Goal: Answer question/provide support: Share knowledge or assist other users

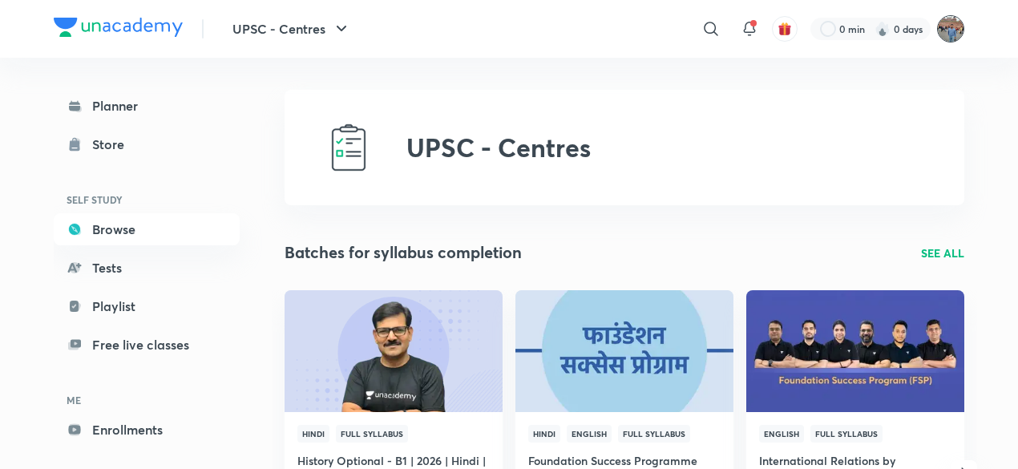
click at [954, 26] on img at bounding box center [950, 28] width 27 height 27
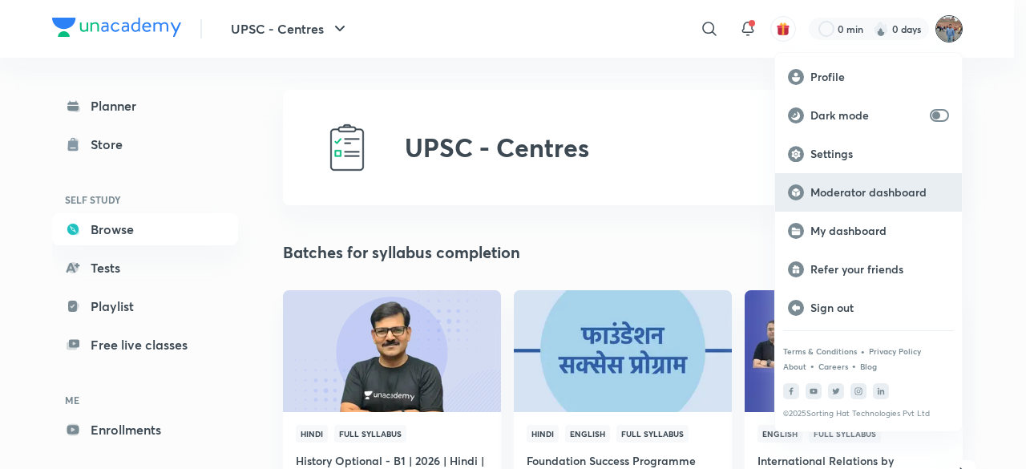
click at [868, 188] on p "Moderator dashboard" at bounding box center [880, 192] width 139 height 14
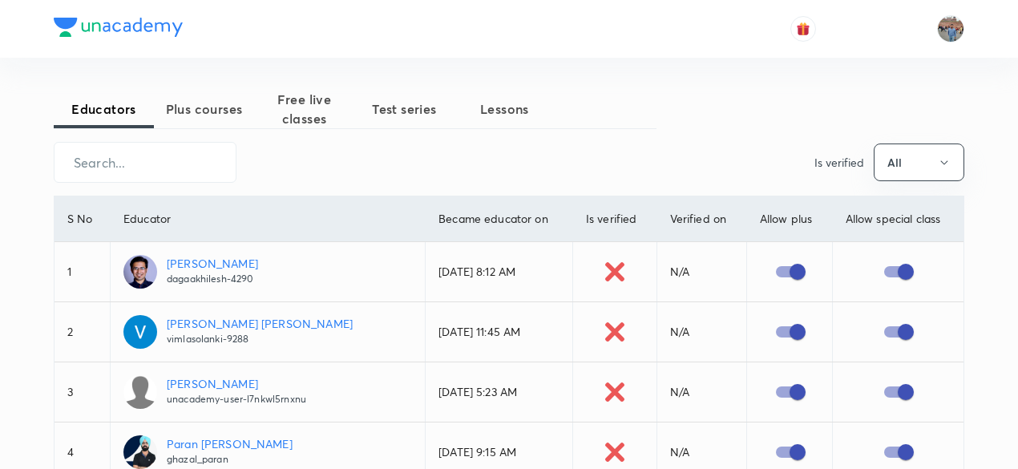
click at [399, 111] on span "Test series" at bounding box center [404, 108] width 100 height 19
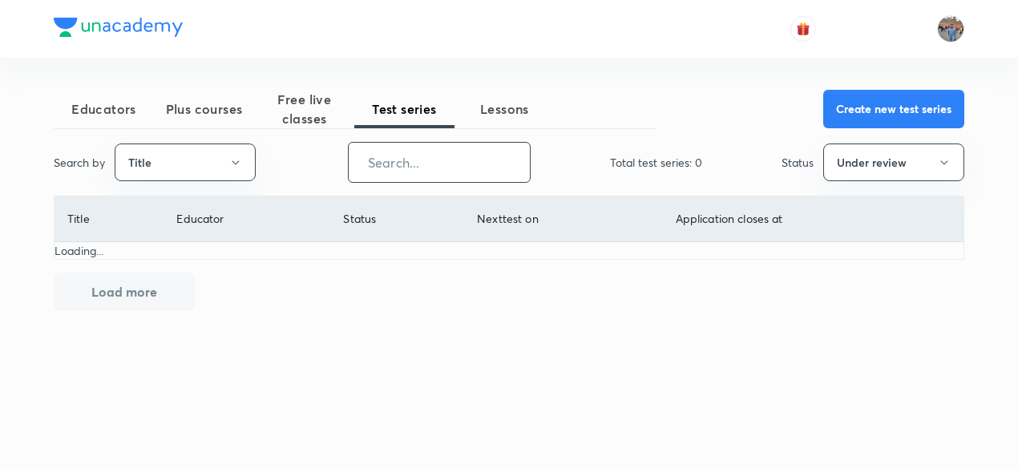
click at [399, 166] on input "text" at bounding box center [439, 162] width 181 height 41
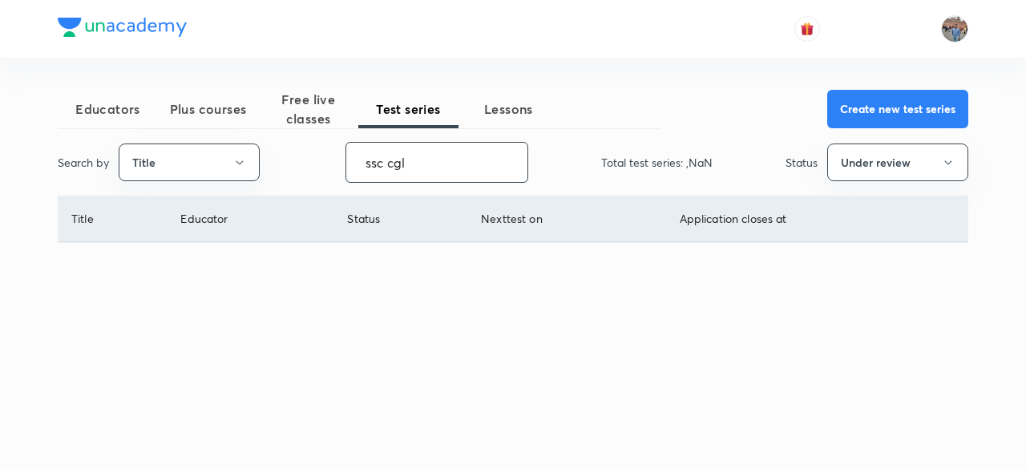
type input "ssc cgl"
click at [932, 161] on button "Under review" at bounding box center [898, 163] width 141 height 38
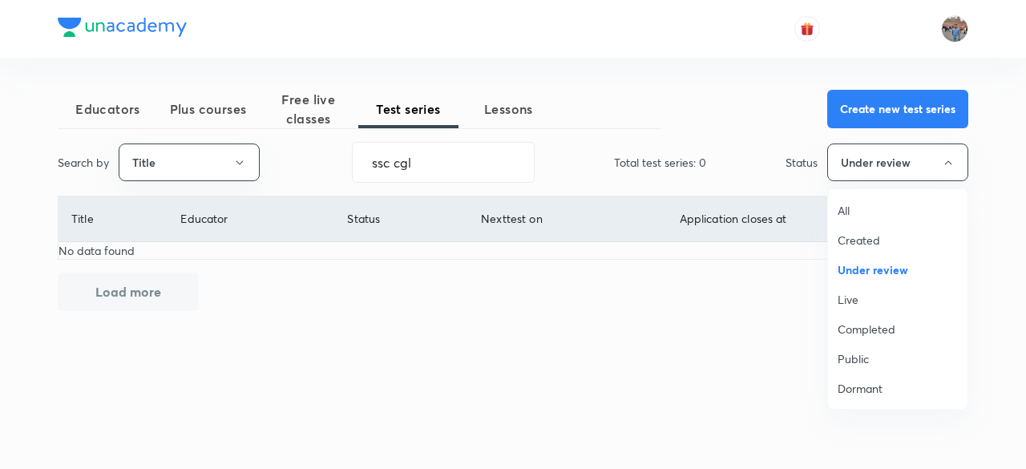
click at [844, 208] on span "All" at bounding box center [898, 210] width 120 height 17
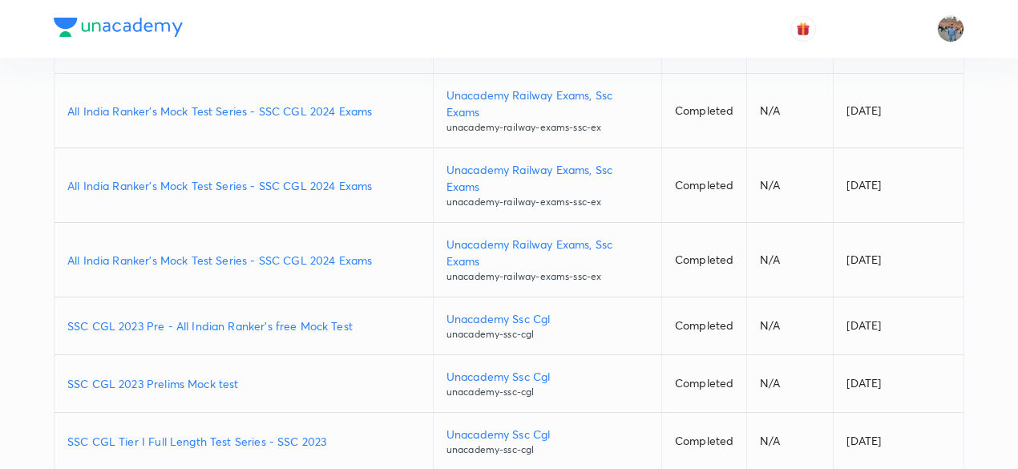
scroll to position [468, 0]
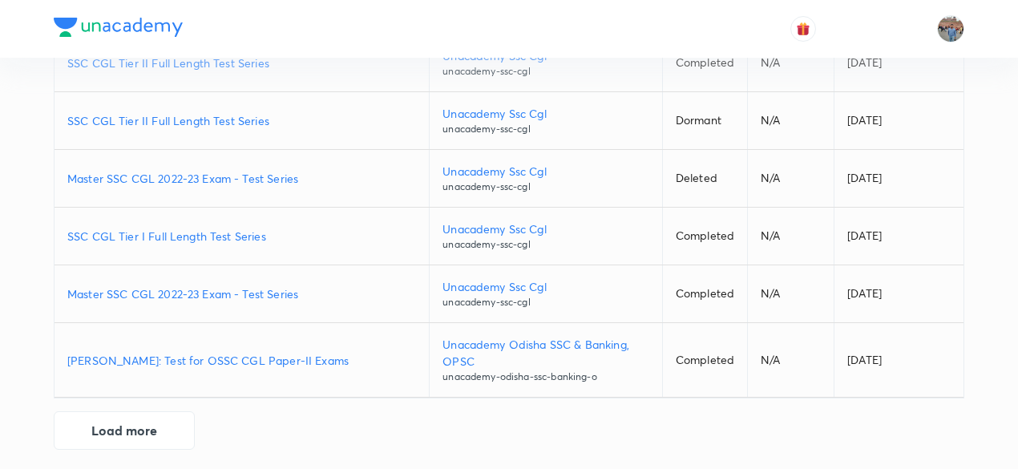
scroll to position [1060, 0]
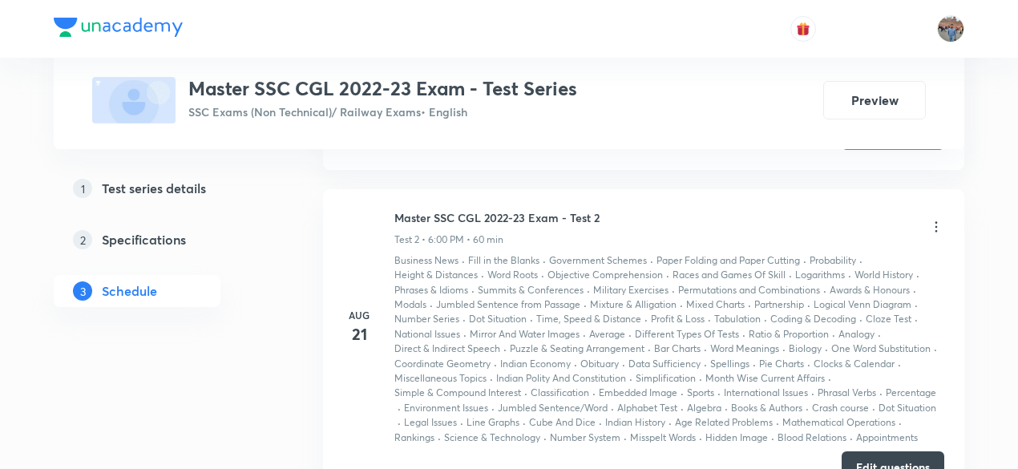
scroll to position [1006, 0]
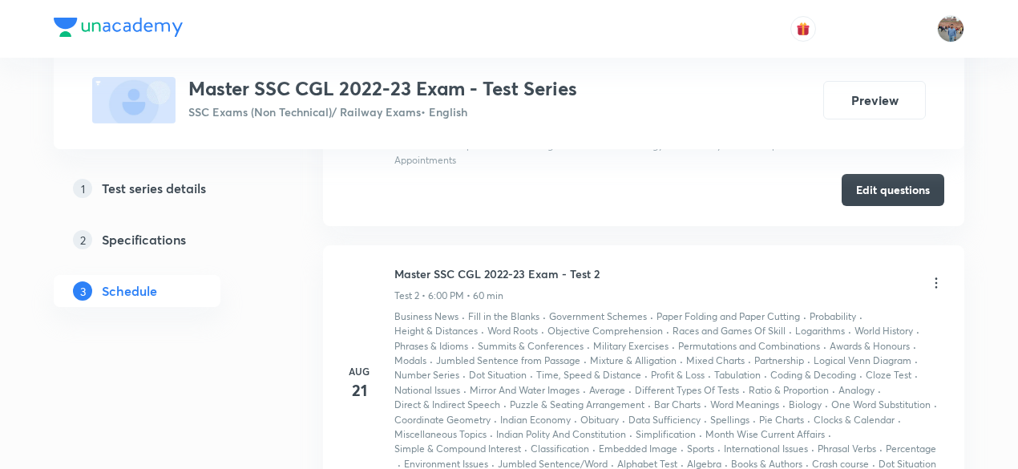
click at [933, 275] on icon at bounding box center [937, 283] width 16 height 16
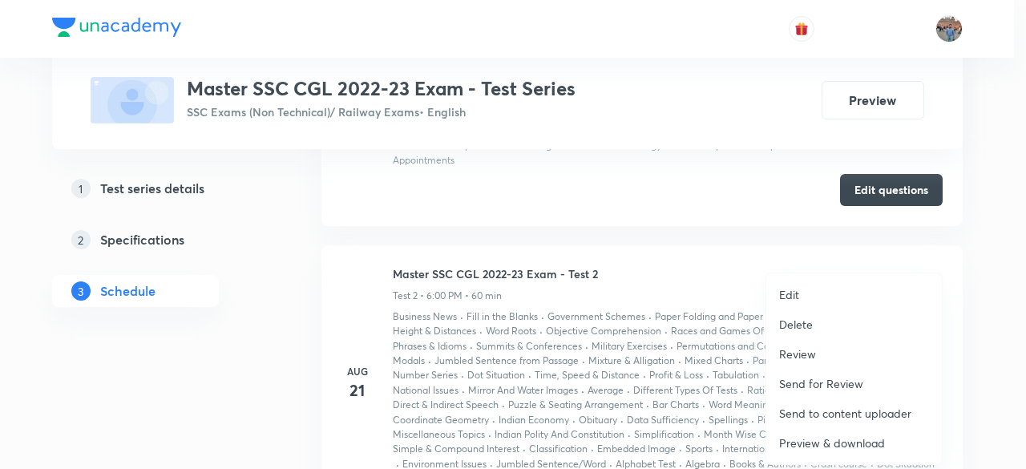
click at [851, 439] on p "Preview & download" at bounding box center [832, 443] width 106 height 17
click at [606, 314] on div at bounding box center [513, 234] width 1026 height 469
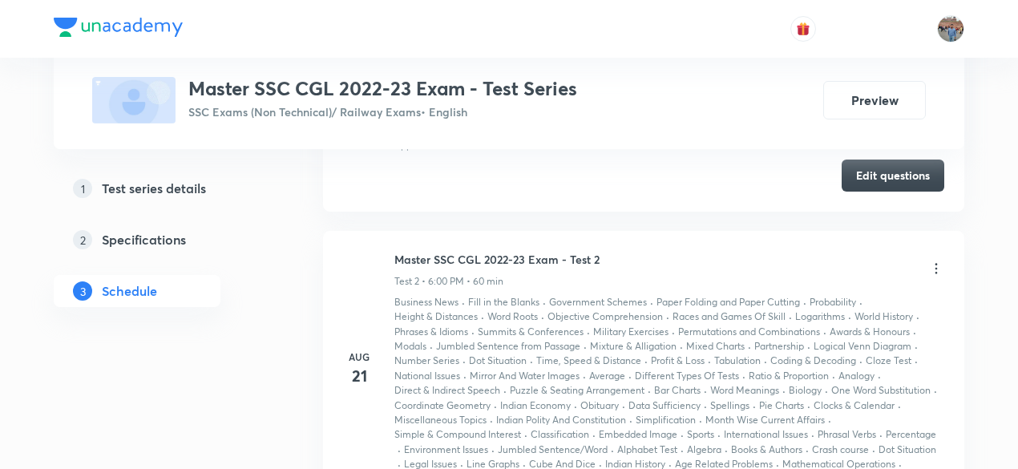
scroll to position [925, 0]
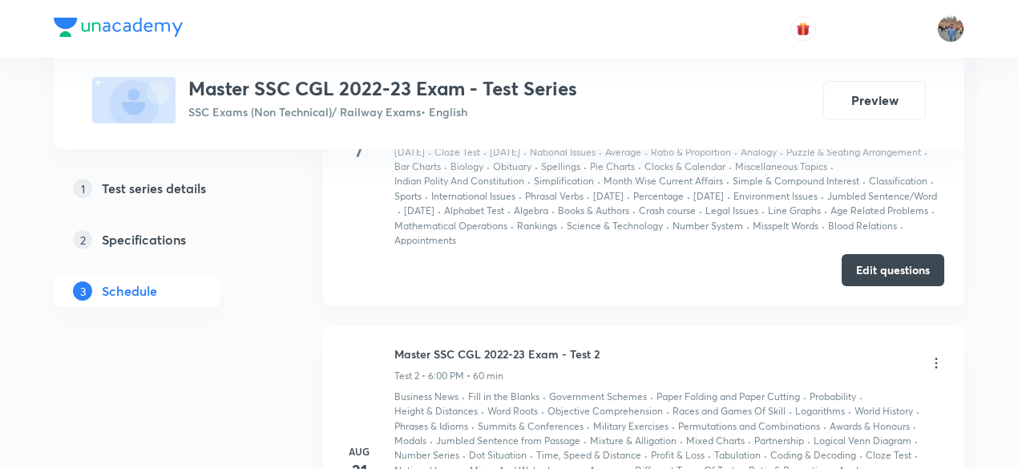
click at [939, 362] on icon at bounding box center [937, 363] width 16 height 16
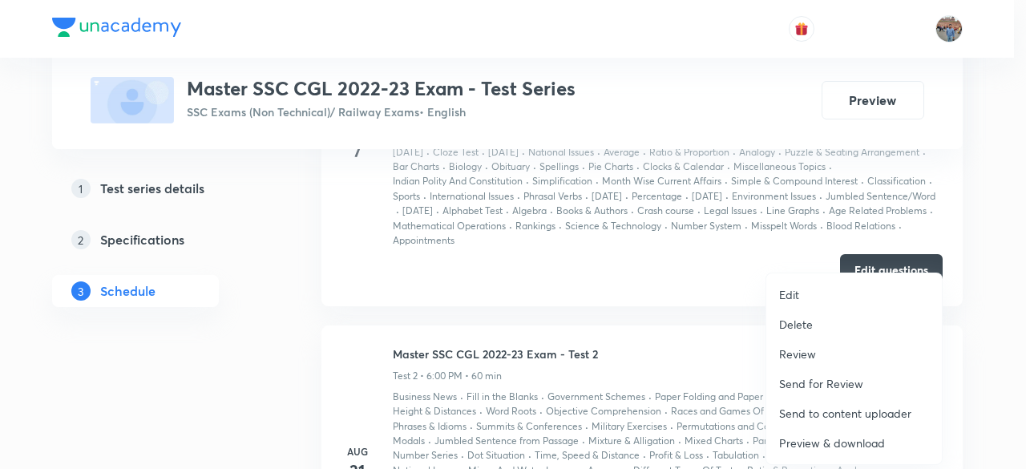
click at [853, 441] on p "Preview & download" at bounding box center [832, 443] width 106 height 17
click at [573, 299] on div at bounding box center [513, 234] width 1026 height 469
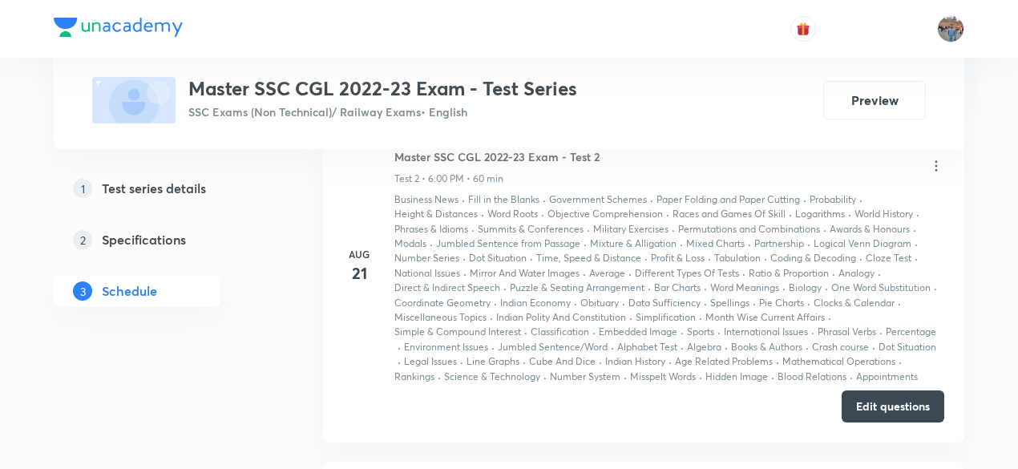
scroll to position [1086, 0]
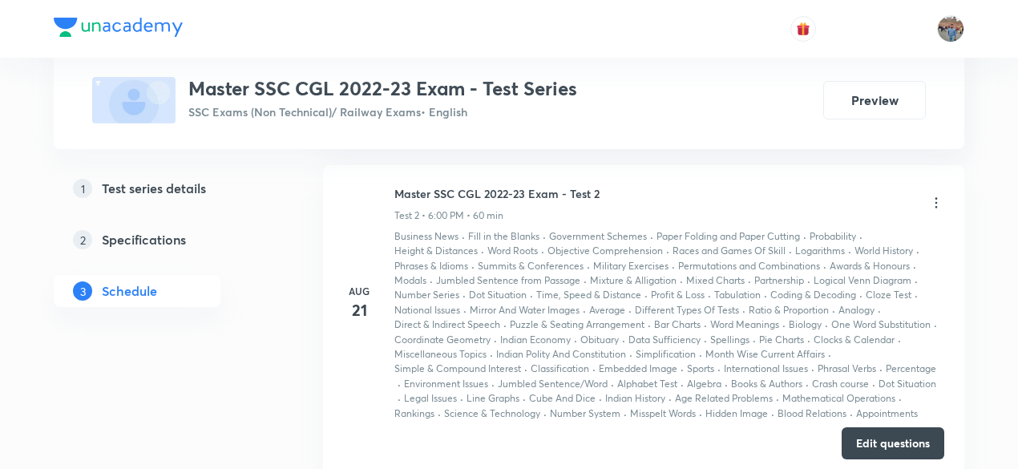
click at [937, 197] on icon at bounding box center [937, 202] width 2 height 10
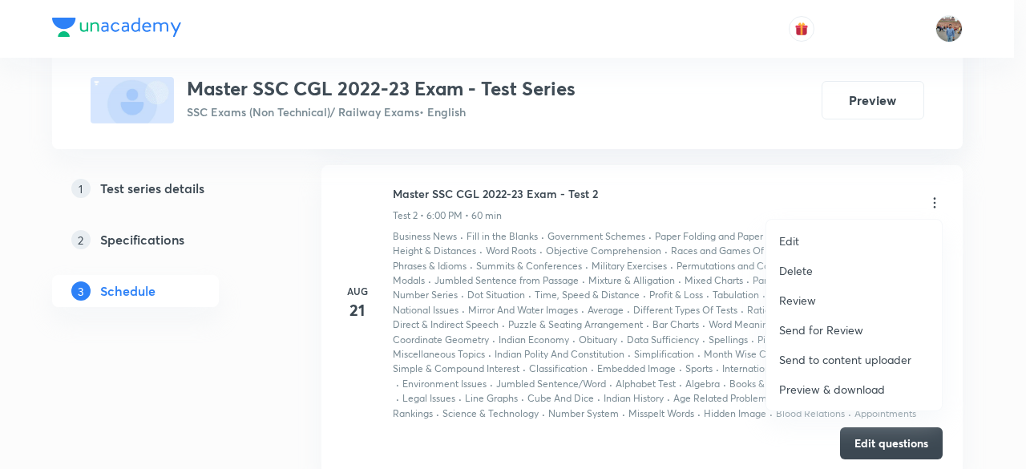
click at [844, 384] on p "Preview & download" at bounding box center [832, 389] width 106 height 17
click at [674, 358] on div at bounding box center [513, 234] width 1026 height 469
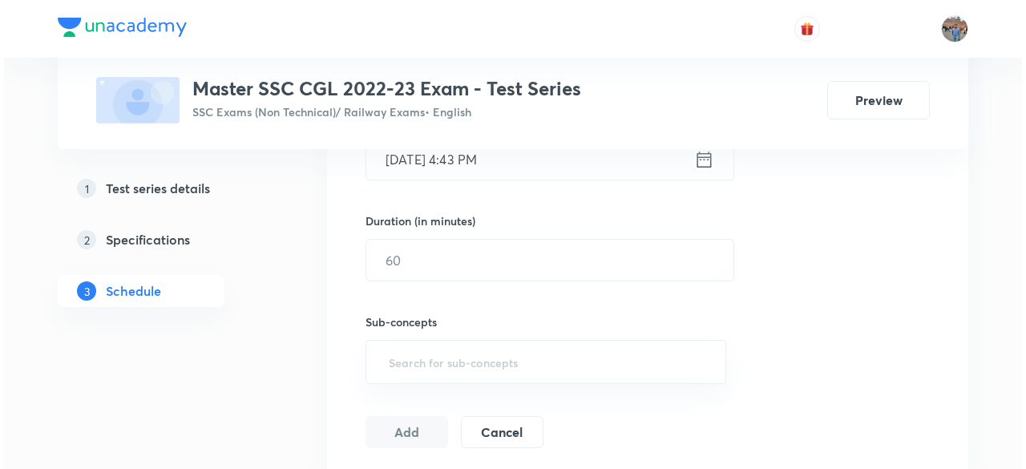
scroll to position [765, 0]
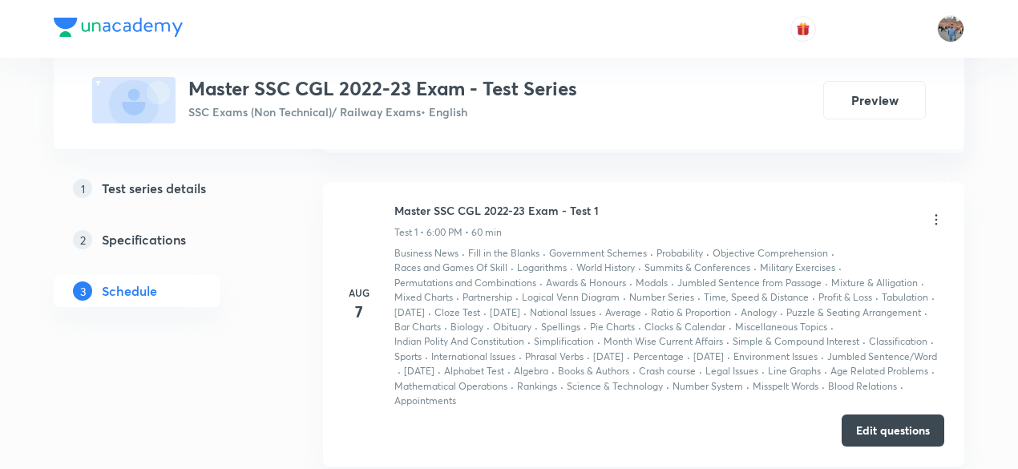
click at [937, 214] on icon at bounding box center [937, 219] width 2 height 10
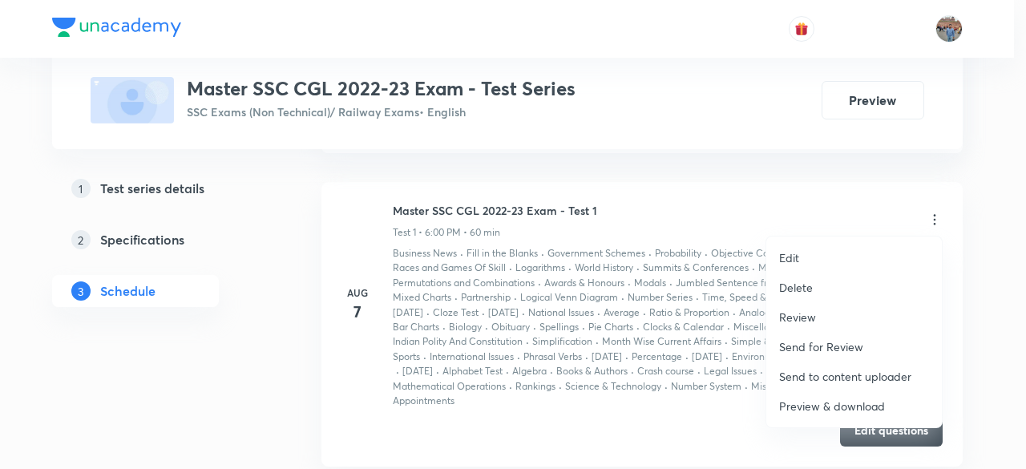
click at [823, 402] on p "Preview & download" at bounding box center [832, 406] width 106 height 17
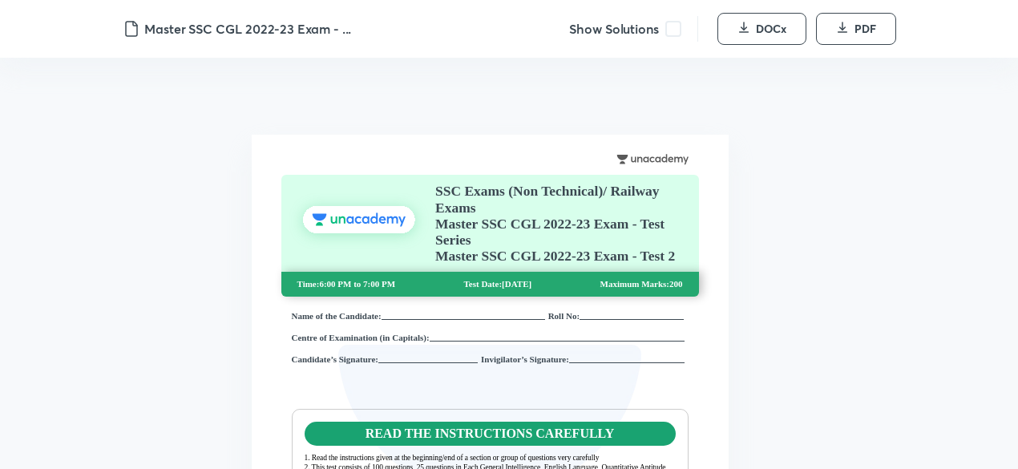
click at [672, 31] on span at bounding box center [674, 29] width 16 height 16
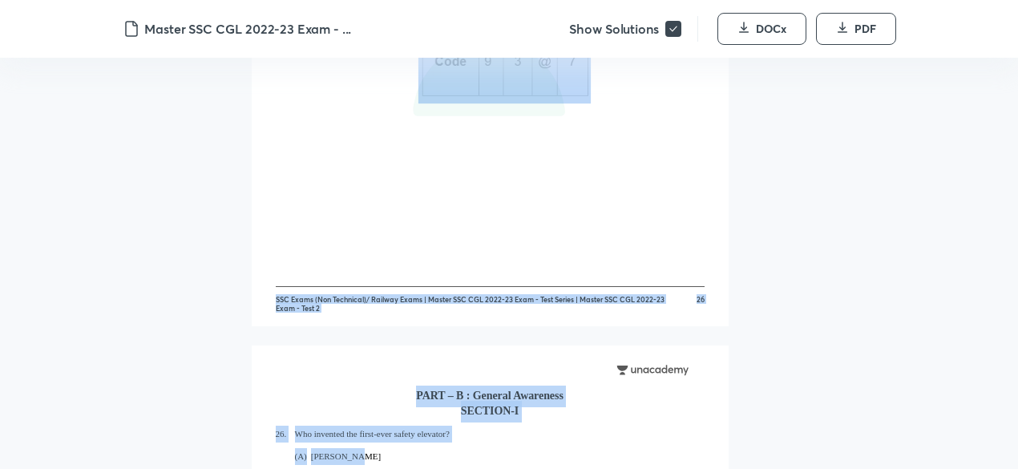
scroll to position [18110, 0]
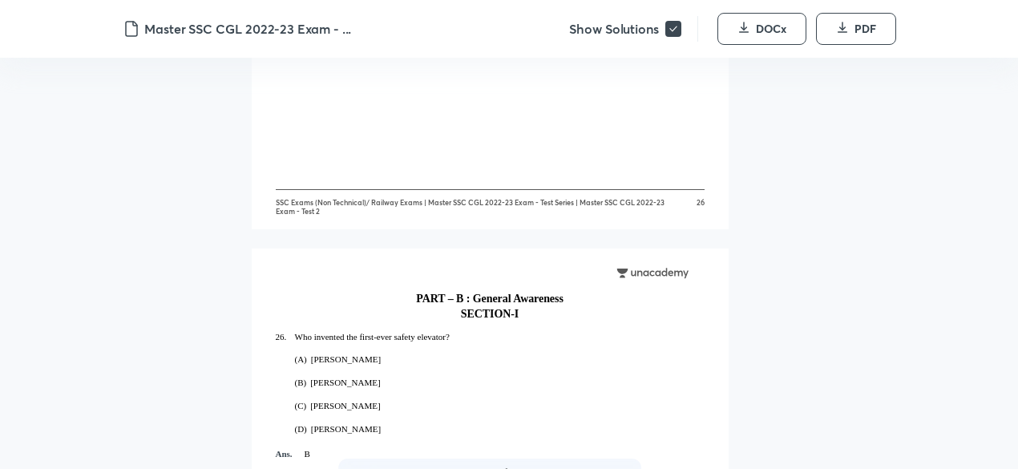
drag, startPoint x: 275, startPoint y: 139, endPoint x: 528, endPoint y: 145, distance: 252.7
copy div "1. If a mirror is placed on the line MN, then which of the answer figures is th…"
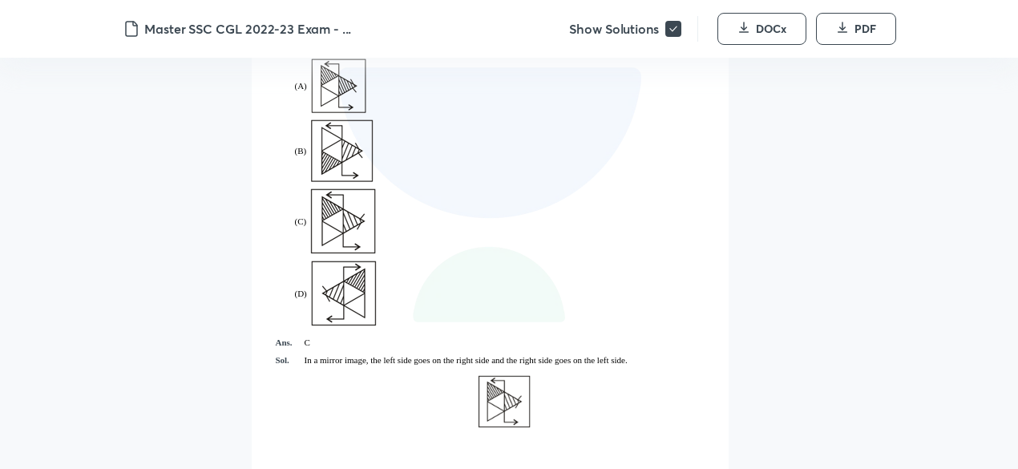
scroll to position [2325, 0]
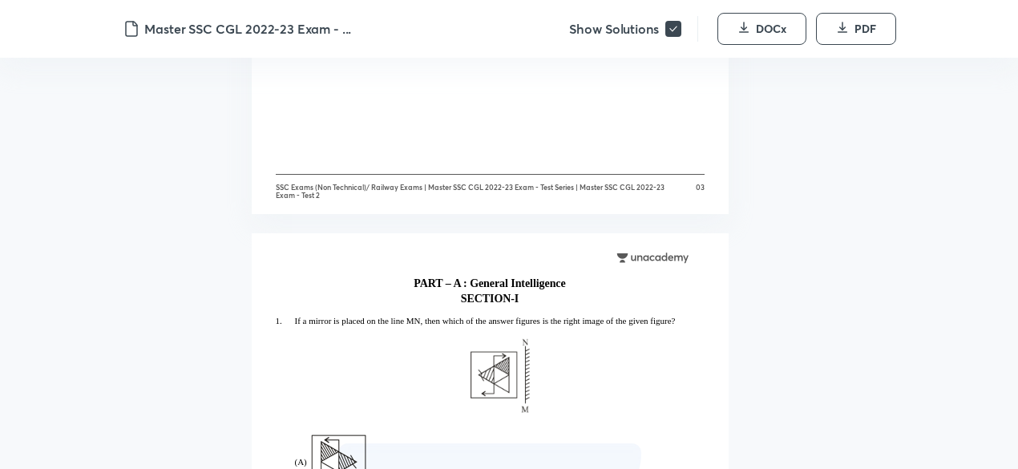
scroll to position [2085, 0]
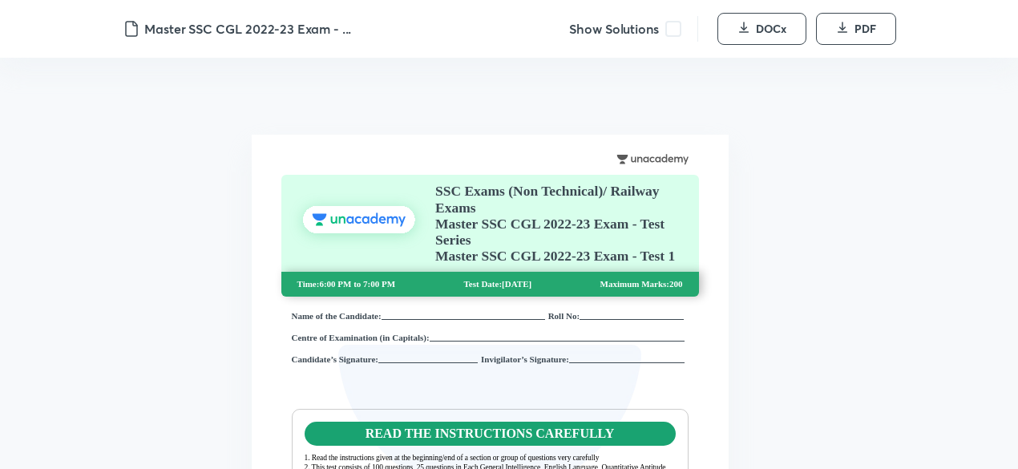
click at [672, 30] on span at bounding box center [674, 29] width 16 height 16
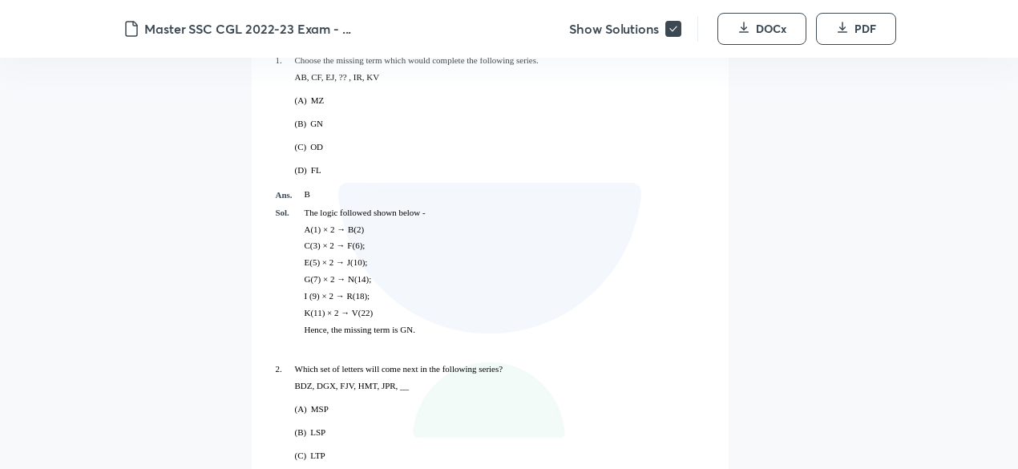
scroll to position [1924, 0]
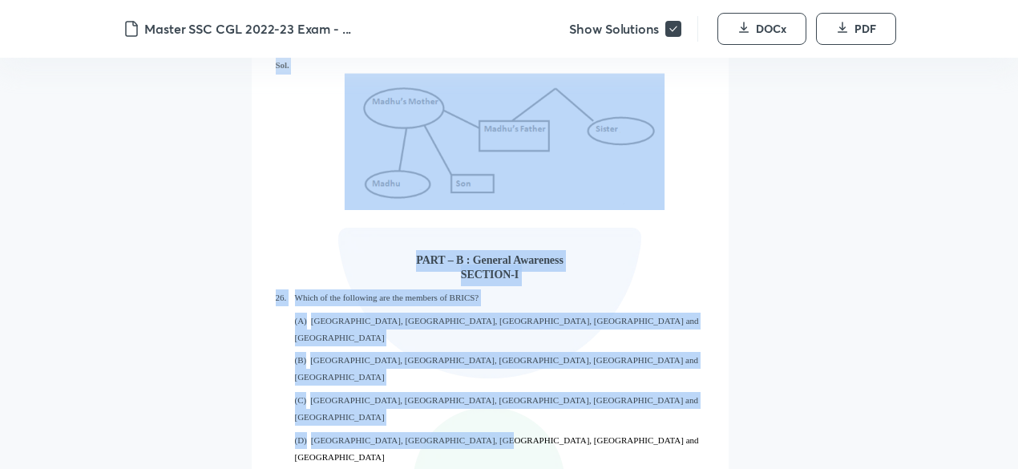
scroll to position [18963, 0]
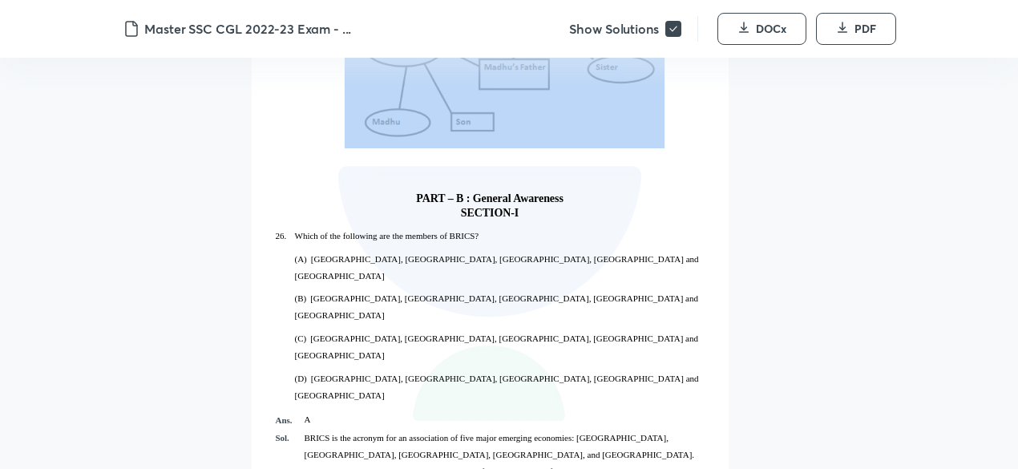
drag, startPoint x: 272, startPoint y: 377, endPoint x: 679, endPoint y: 229, distance: 433.2
copy div "Loremi dol sitamet cons adipi elits doeiusmo tem incididun utlabo. ET, DO, MA, …"
